Goal: Information Seeking & Learning: Learn about a topic

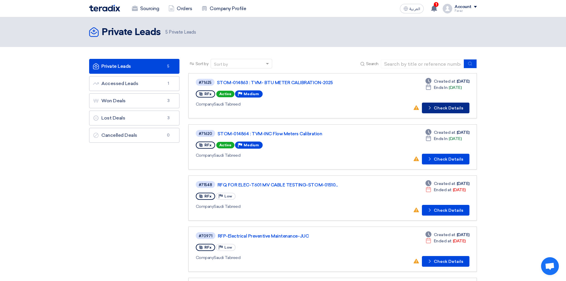
click at [446, 105] on button "Check details Check Details" at bounding box center [446, 108] width 48 height 11
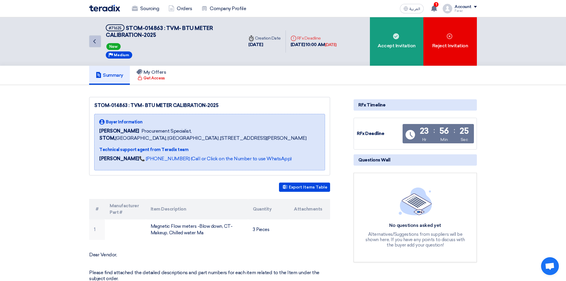
click at [93, 42] on icon "Back" at bounding box center [94, 41] width 7 height 7
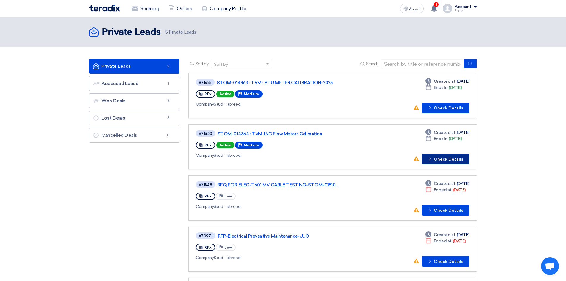
click at [442, 158] on button "Check details Check Details" at bounding box center [446, 159] width 48 height 11
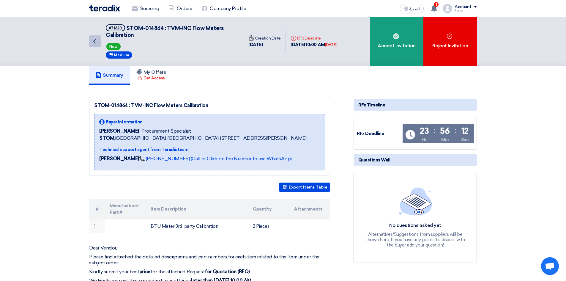
click at [97, 39] on icon "Back" at bounding box center [94, 41] width 7 height 7
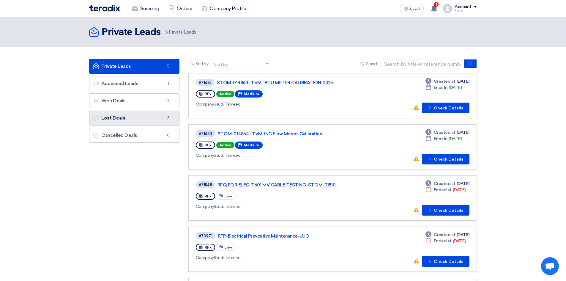
click at [119, 118] on link "Lost Deals Lost Deals 3" at bounding box center [134, 118] width 90 height 15
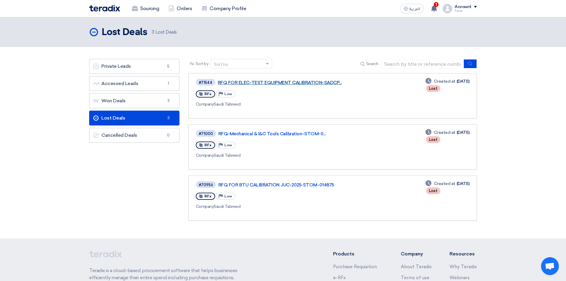
click at [259, 82] on link "RFQ FOR ELEC-TEST EQUIPMENT CALIBRATION-SADCP..." at bounding box center [292, 82] width 149 height 5
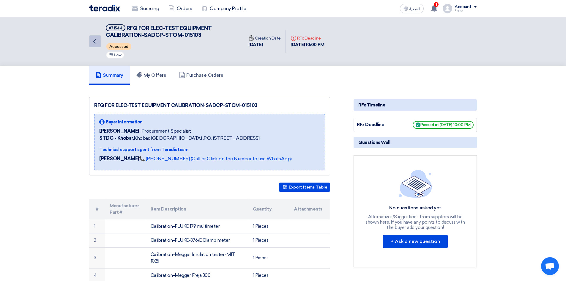
click at [95, 40] on use at bounding box center [94, 41] width 2 height 4
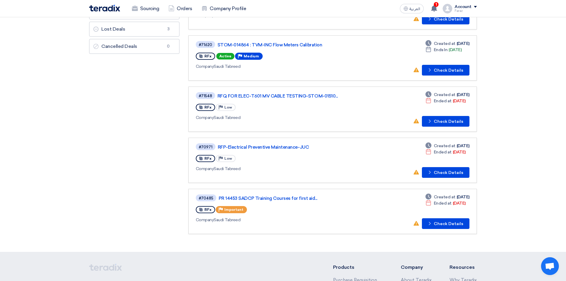
scroll to position [89, 0]
click at [441, 120] on button "Check details Check Details" at bounding box center [446, 121] width 48 height 11
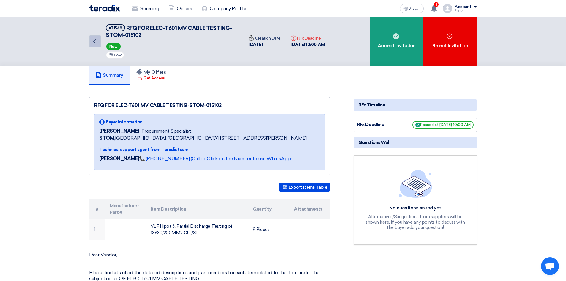
click at [95, 45] on icon "Back" at bounding box center [94, 41] width 7 height 7
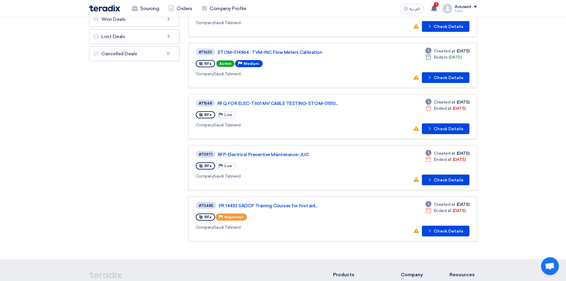
scroll to position [89, 0]
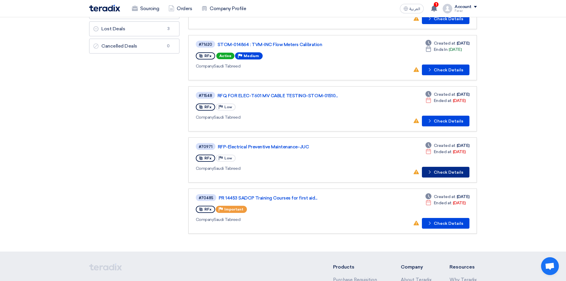
click at [442, 170] on button "Check details Check Details" at bounding box center [446, 172] width 48 height 11
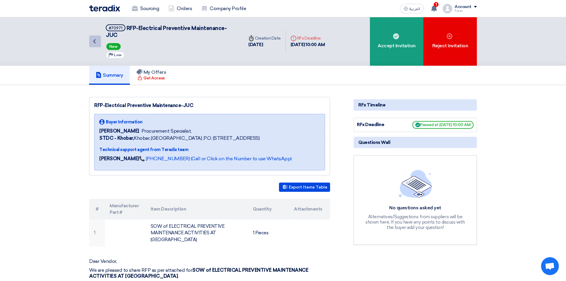
click at [91, 39] on icon "Back" at bounding box center [94, 41] width 7 height 7
